Goal: Transaction & Acquisition: Book appointment/travel/reservation

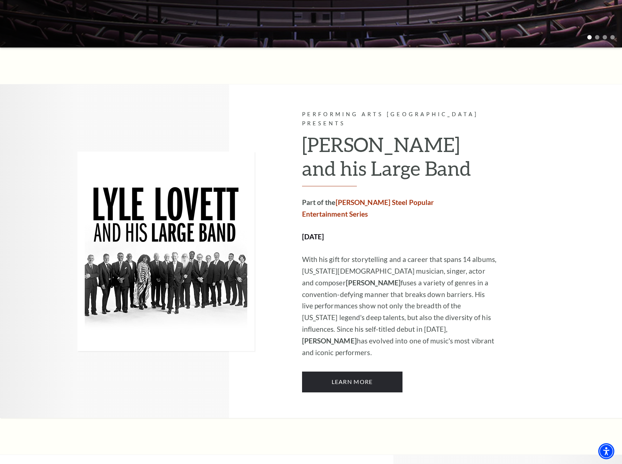
scroll to position [292, 0]
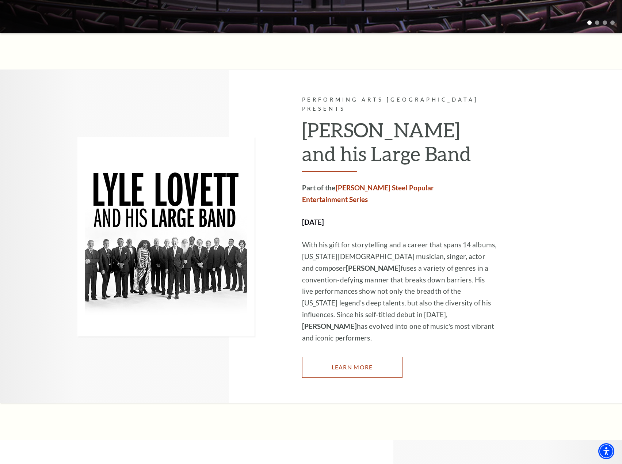
click at [360, 357] on link "Learn More" at bounding box center [352, 367] width 100 height 20
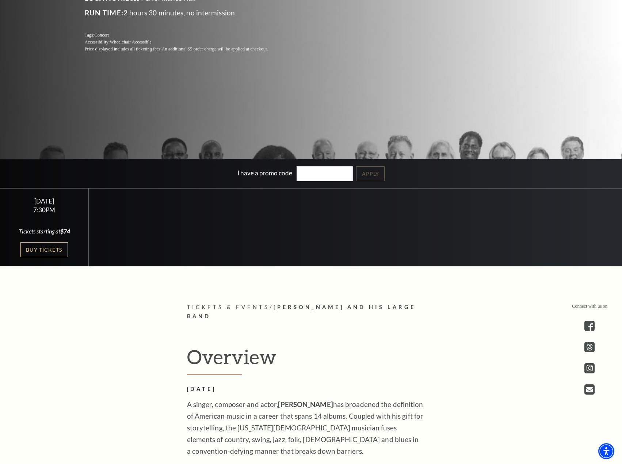
scroll to position [219, 0]
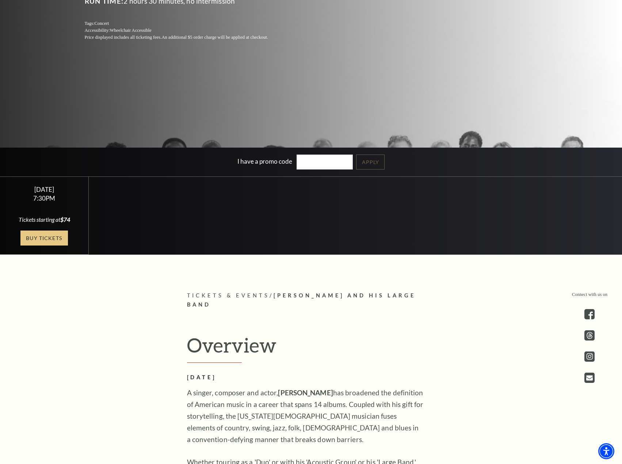
click at [45, 239] on link "Buy Tickets" at bounding box center [43, 237] width 47 height 15
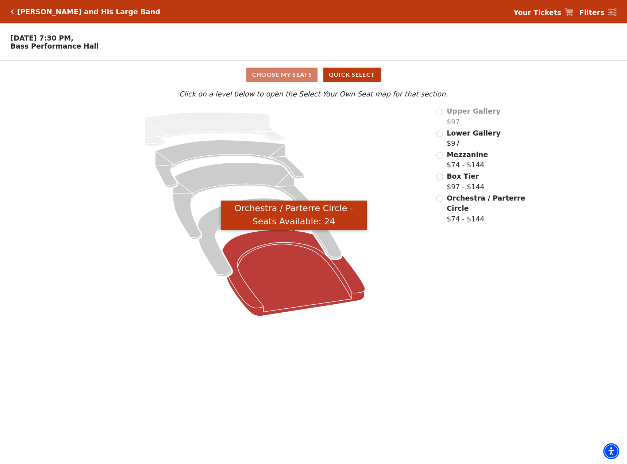
click at [274, 246] on icon "Orchestra / Parterre Circle - Seats Available: 24" at bounding box center [293, 273] width 143 height 86
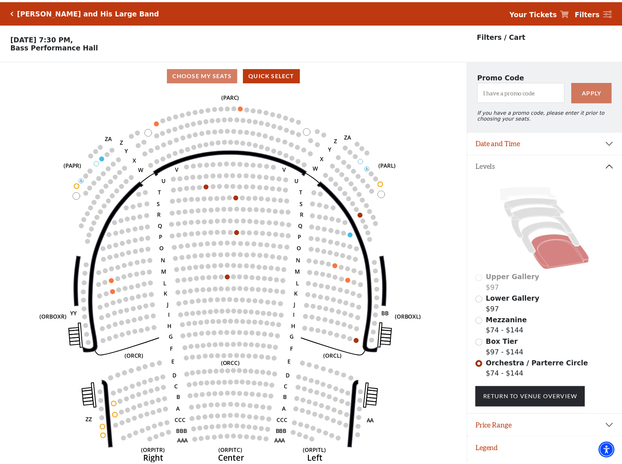
scroll to position [18, 0]
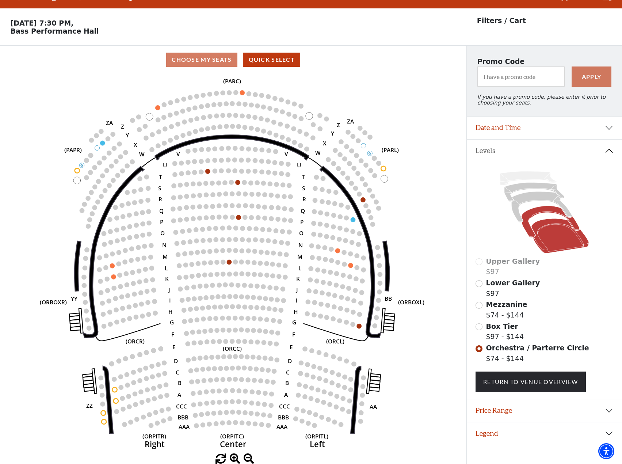
click at [530, 217] on icon at bounding box center [550, 221] width 58 height 31
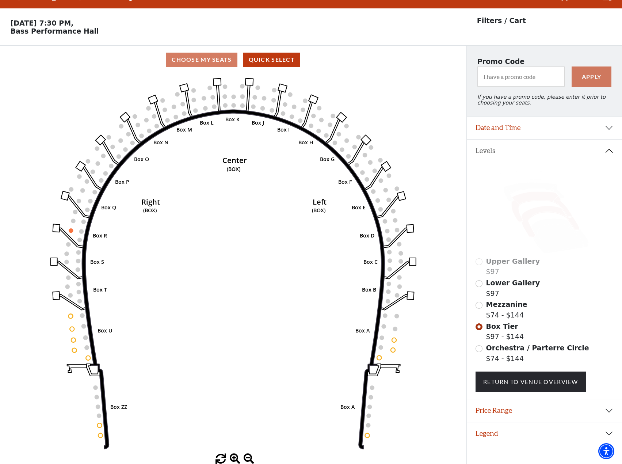
click at [533, 198] on icon at bounding box center [541, 207] width 61 height 31
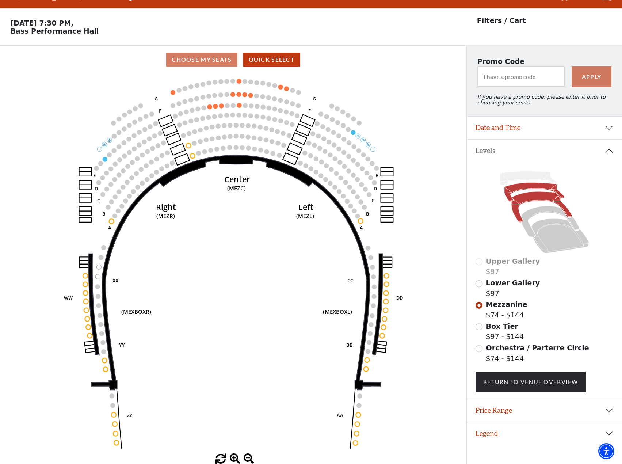
click at [538, 189] on icon at bounding box center [534, 192] width 60 height 19
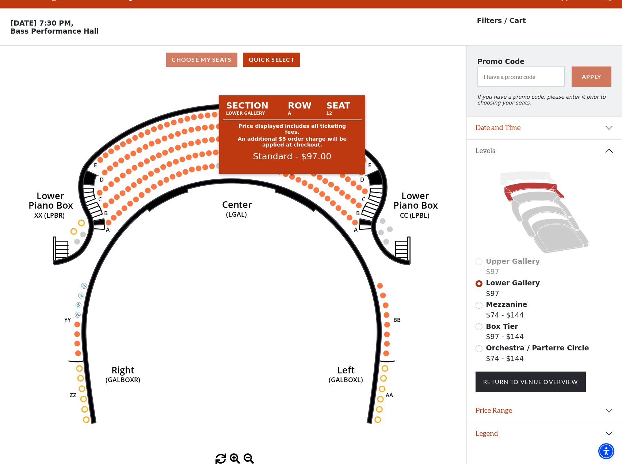
click at [294, 177] on circle at bounding box center [291, 176] width 5 height 5
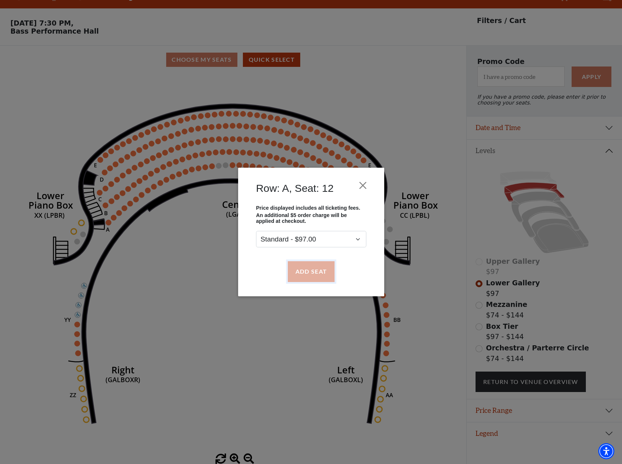
click at [314, 273] on button "Add Seat" at bounding box center [310, 271] width 47 height 20
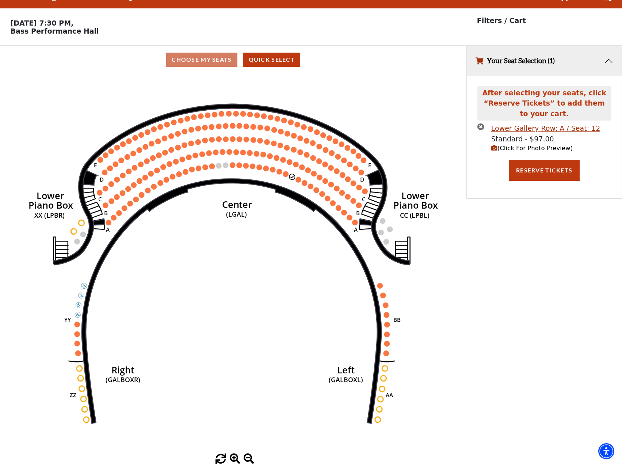
scroll to position [0, 0]
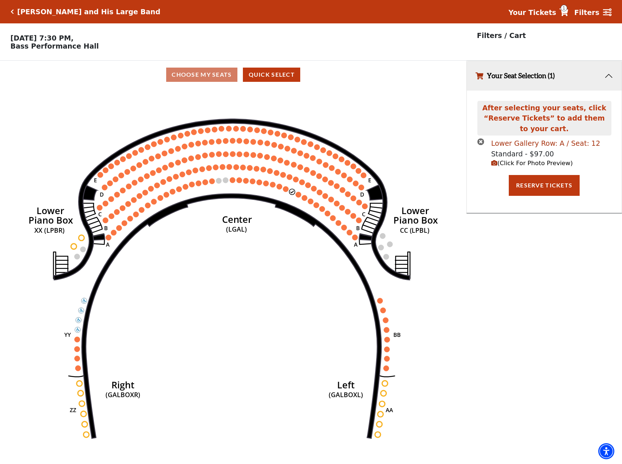
click at [527, 145] on div "Lower Gallery Row: A / Seat: 12" at bounding box center [545, 143] width 109 height 11
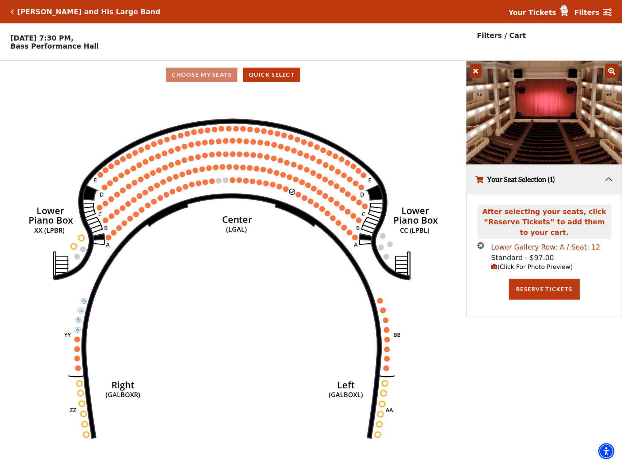
click at [474, 74] on icon at bounding box center [476, 71] width 12 height 14
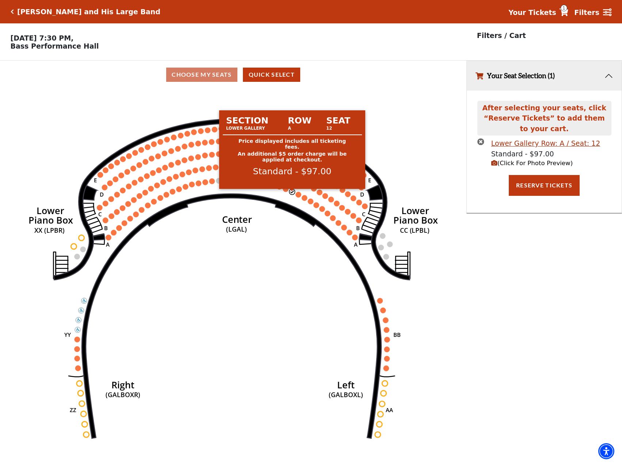
click at [293, 194] on circle at bounding box center [291, 191] width 5 height 5
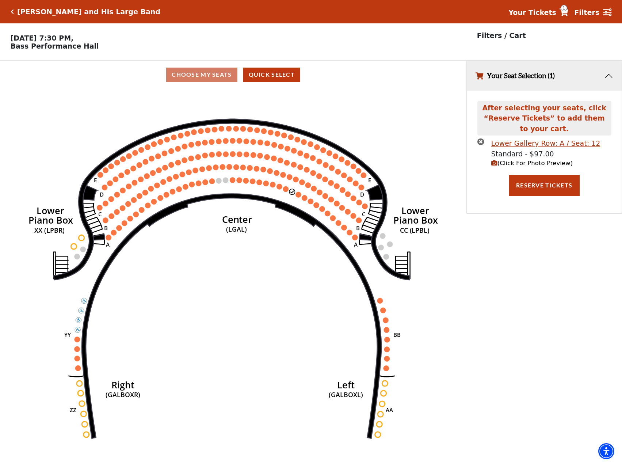
click at [482, 143] on icon "times-circle" at bounding box center [480, 141] width 7 height 7
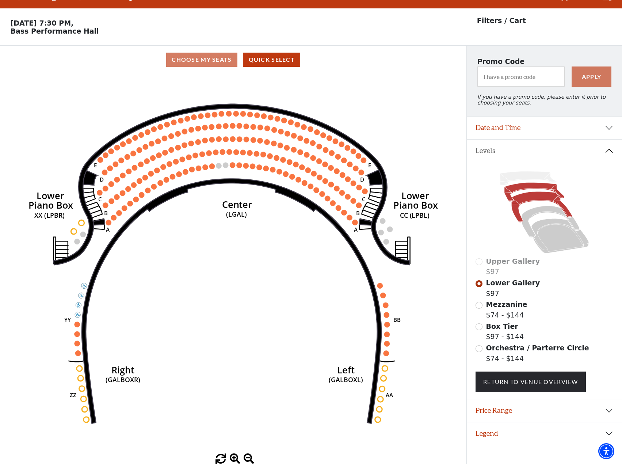
click at [545, 198] on icon at bounding box center [541, 207] width 61 height 31
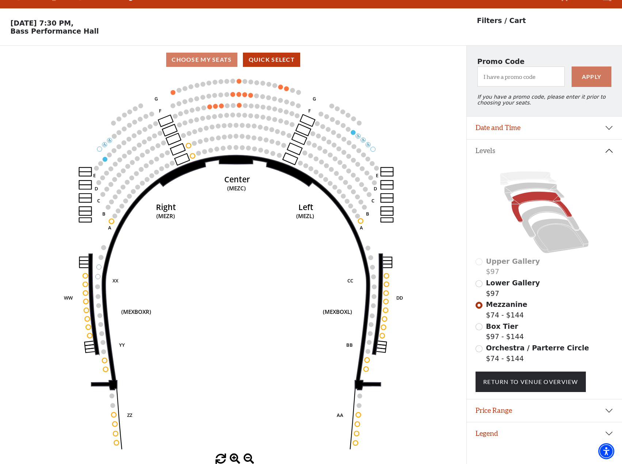
click at [192, 156] on circle at bounding box center [192, 155] width 5 height 5
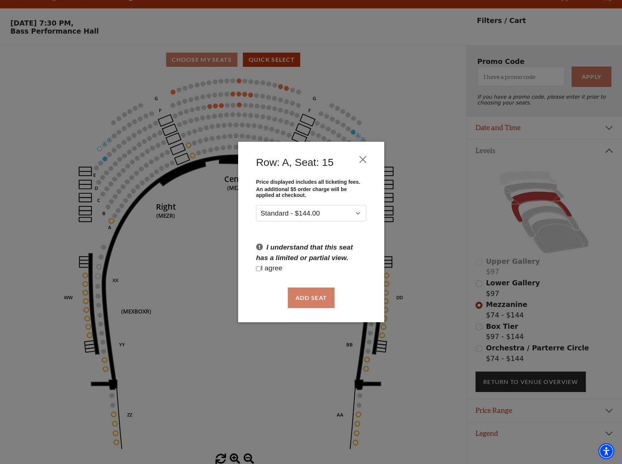
click at [261, 268] on p "I agree" at bounding box center [311, 268] width 110 height 11
click at [259, 269] on input "Checkbox field" at bounding box center [258, 268] width 5 height 5
checkbox input "true"
click at [308, 296] on button "Add Seat" at bounding box center [310, 297] width 47 height 20
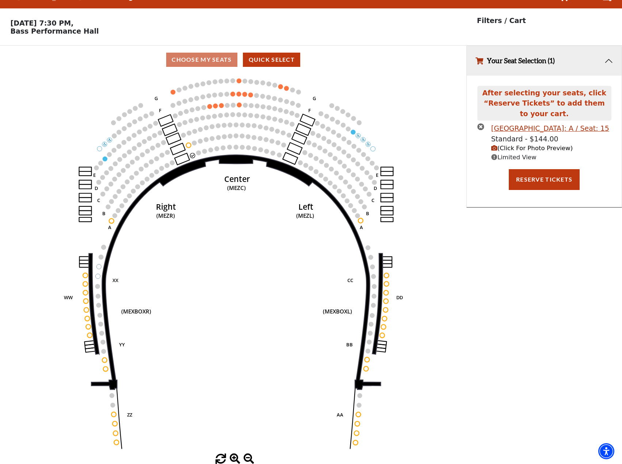
scroll to position [0, 0]
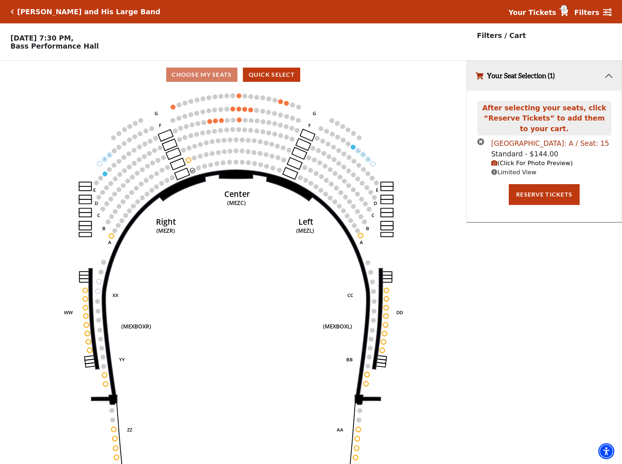
click at [516, 143] on div "Mezzanine Center Row: A / Seat: 15" at bounding box center [550, 143] width 118 height 11
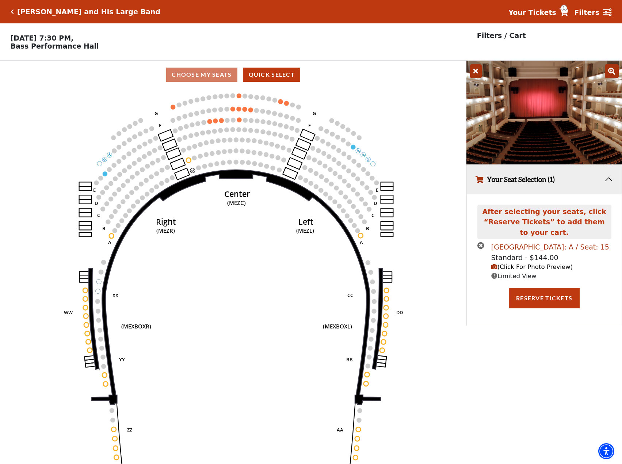
click at [475, 74] on icon at bounding box center [476, 71] width 12 height 14
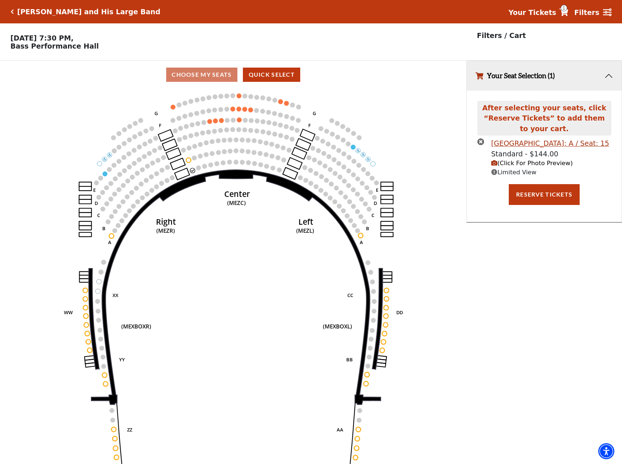
click at [481, 144] on icon "times-circle" at bounding box center [480, 141] width 7 height 7
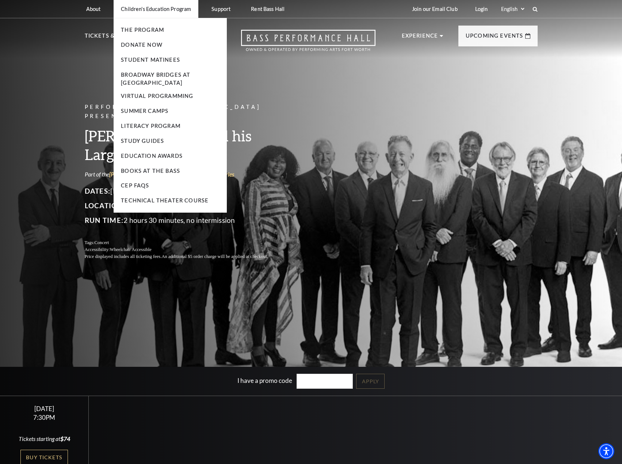
click at [154, 8] on p "Children's Education Program" at bounding box center [156, 9] width 70 height 6
click at [153, 111] on link "Summer Camps" at bounding box center [144, 111] width 47 height 6
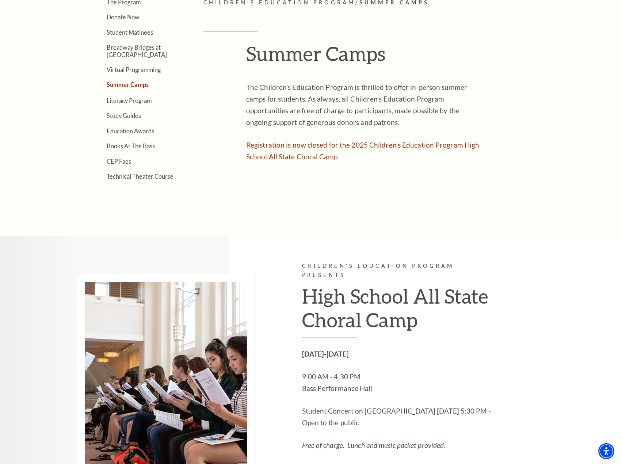
scroll to position [183, 0]
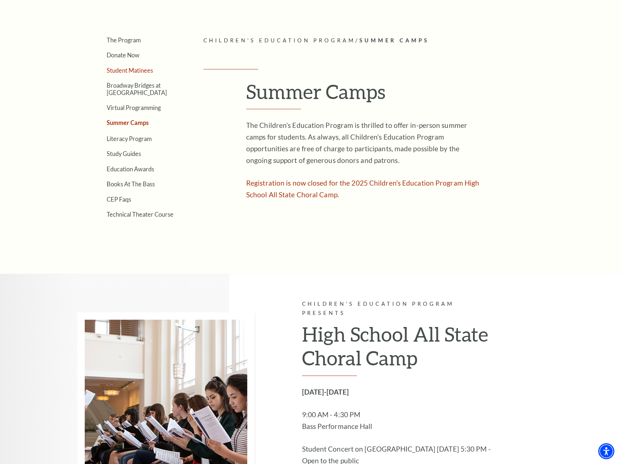
click at [129, 71] on link "Student Matinees" at bounding box center [130, 70] width 46 height 7
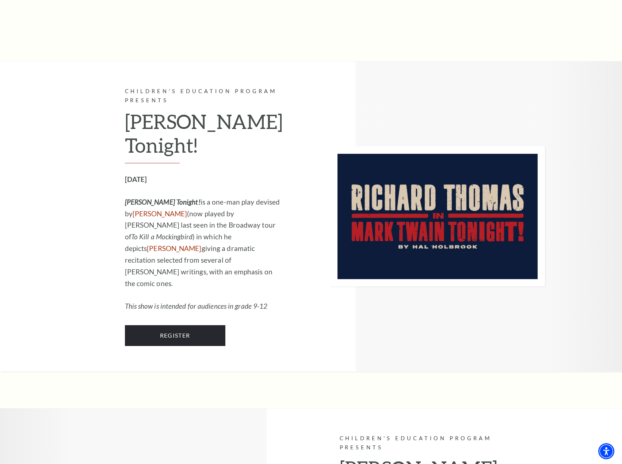
scroll to position [621, 0]
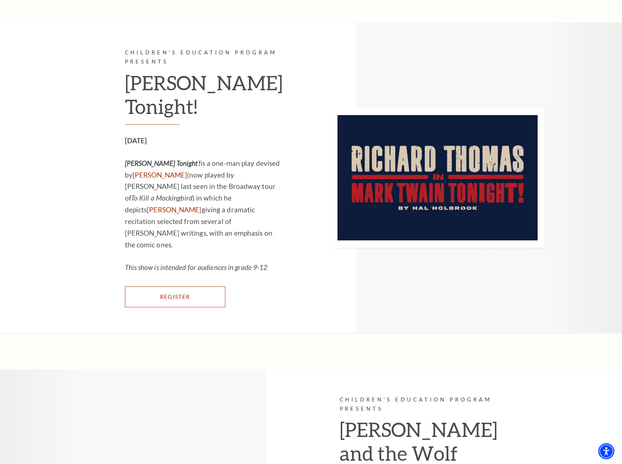
click at [183, 290] on link "Register" at bounding box center [175, 296] width 100 height 20
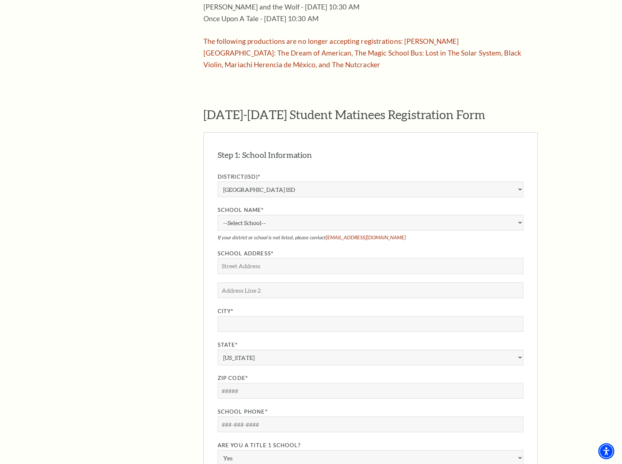
scroll to position [511, 0]
